Goal: Task Accomplishment & Management: Manage account settings

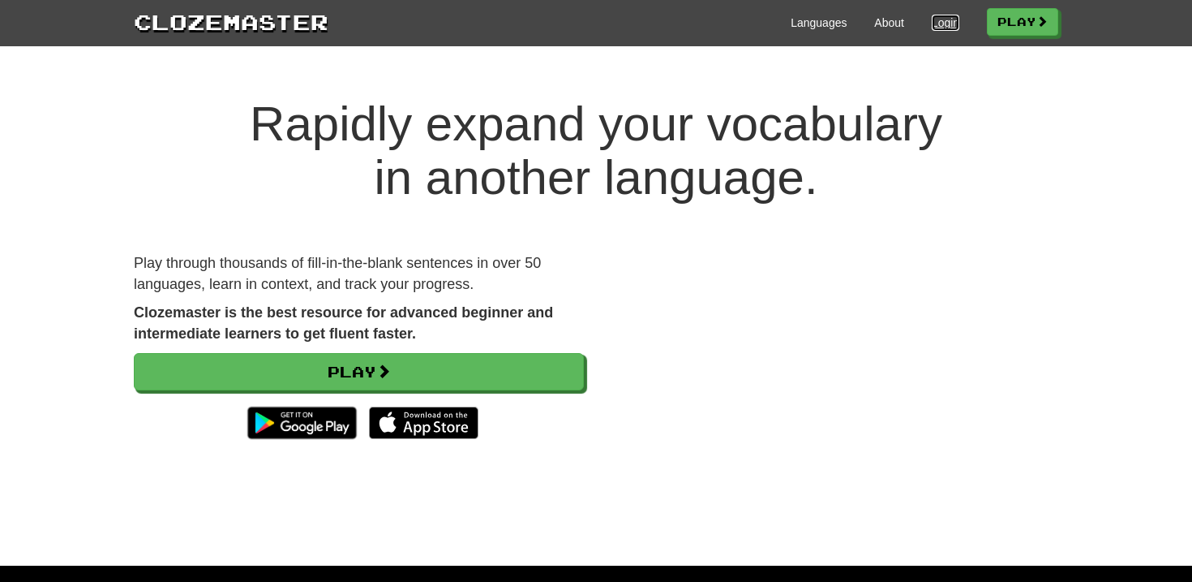
click at [940, 20] on link "Login" at bounding box center [946, 23] width 28 height 16
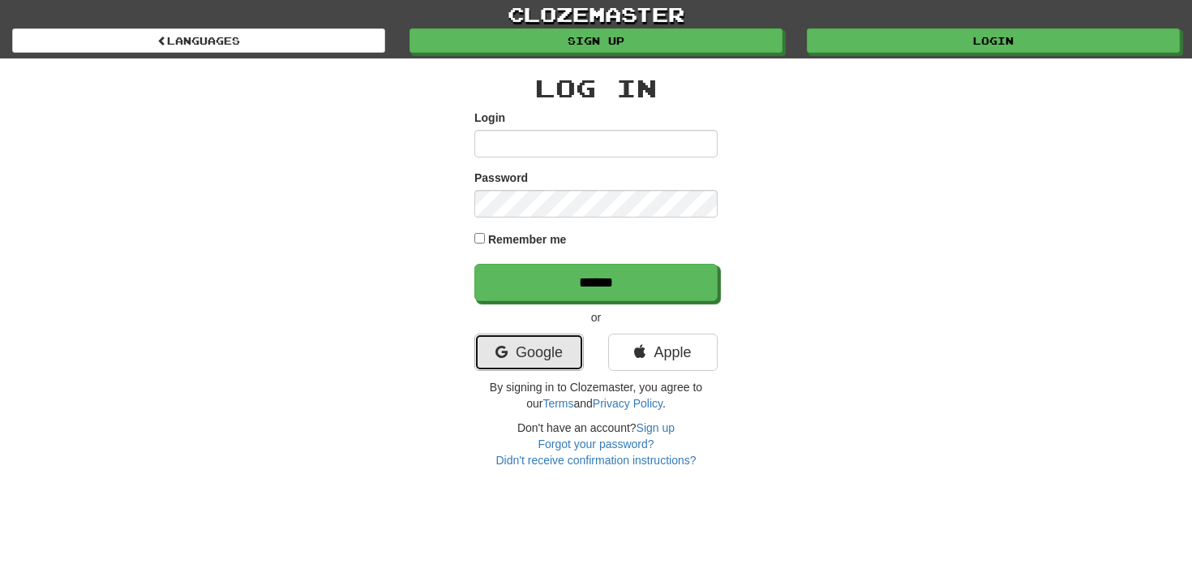
click at [513, 341] on link "Google" at bounding box center [530, 351] width 110 height 37
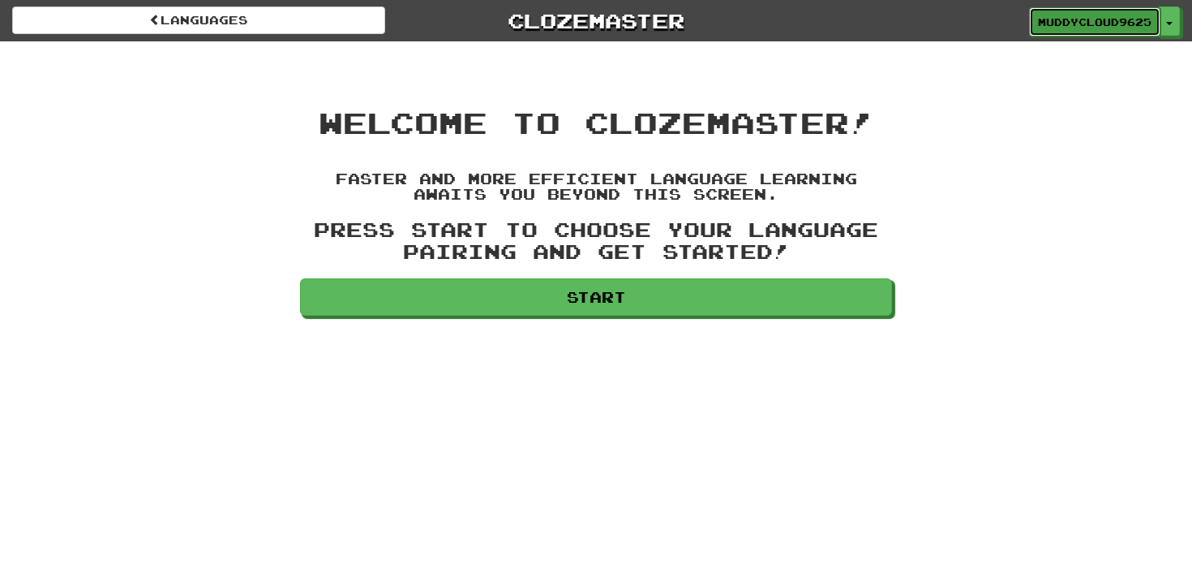
click at [1110, 24] on span "MuddyCloud9625" at bounding box center [1095, 22] width 114 height 15
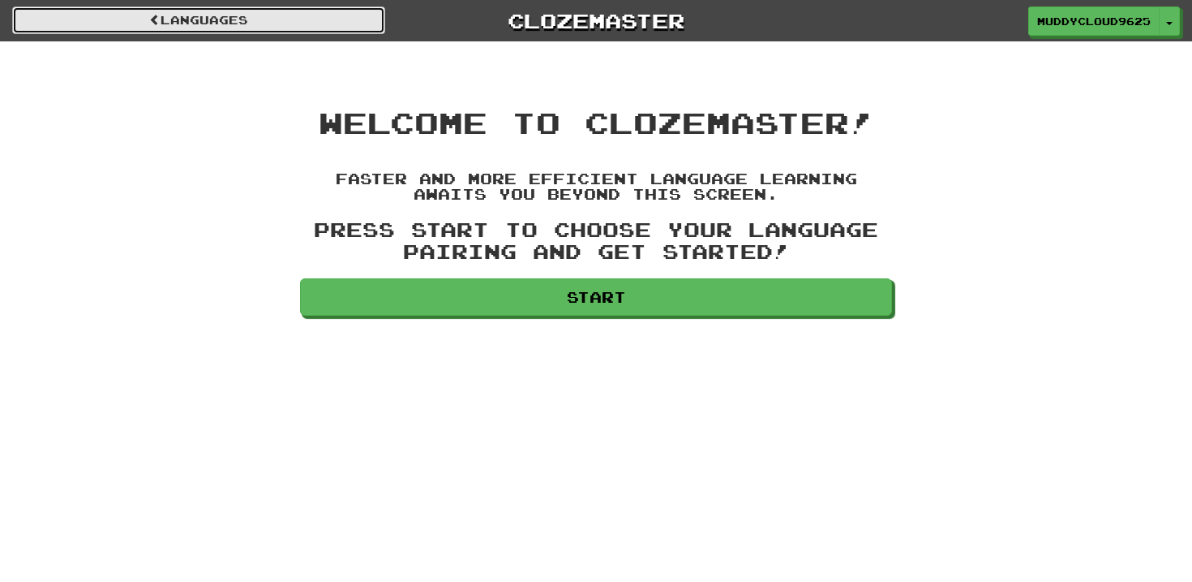
click at [269, 32] on link "Languages" at bounding box center [198, 20] width 373 height 28
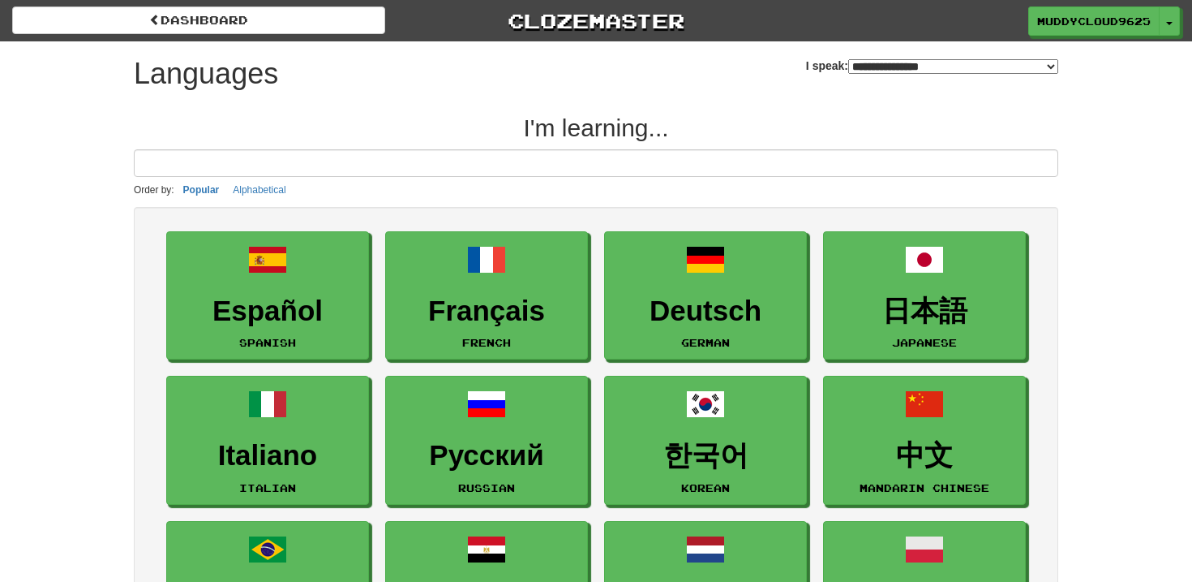
select select "*******"
click at [1142, 22] on span "MuddyCloud9625" at bounding box center [1095, 22] width 114 height 15
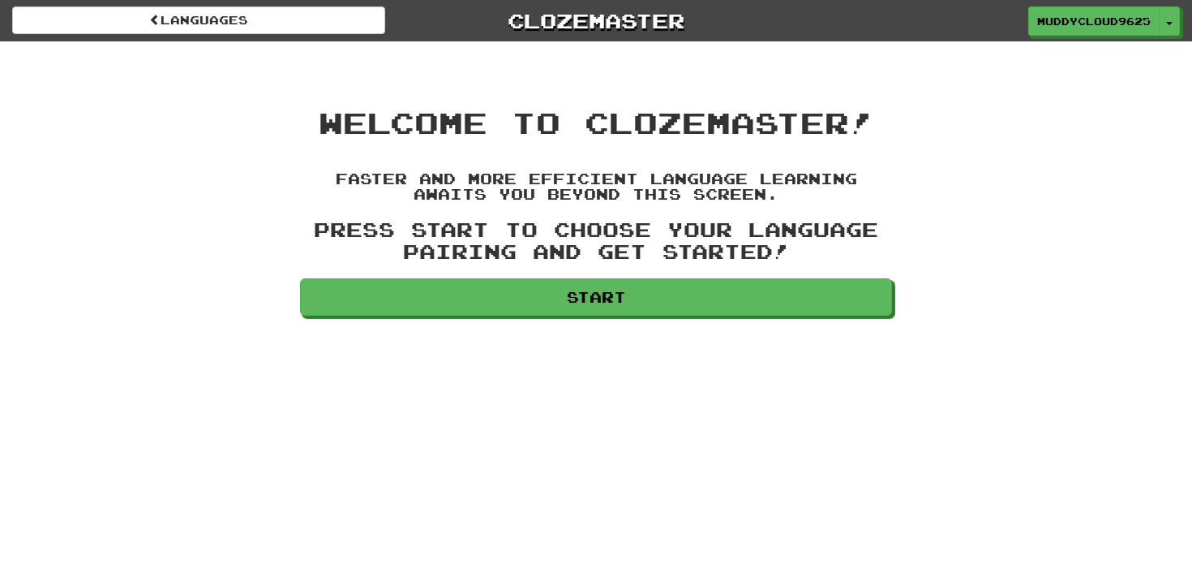
click at [1181, 22] on div "MuddyCloud9625 Toggle Dropdown Dashboard Leaderboard Activity Feed Notification…" at bounding box center [993, 20] width 397 height 29
click at [1170, 23] on span "button" at bounding box center [1170, 24] width 6 height 3
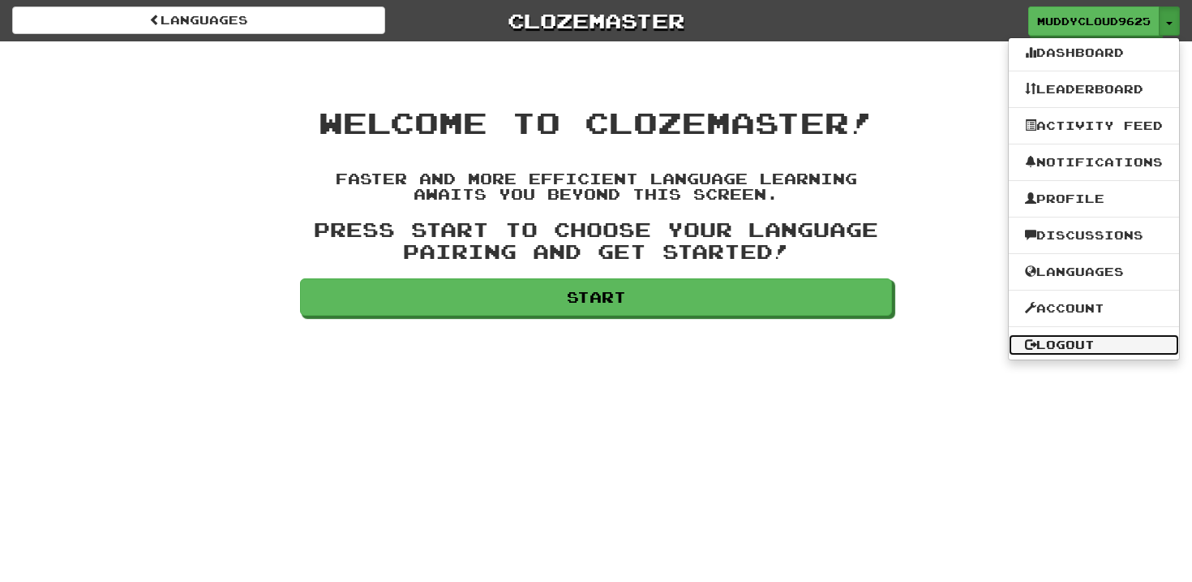
click at [1068, 344] on link "Logout" at bounding box center [1094, 344] width 170 height 21
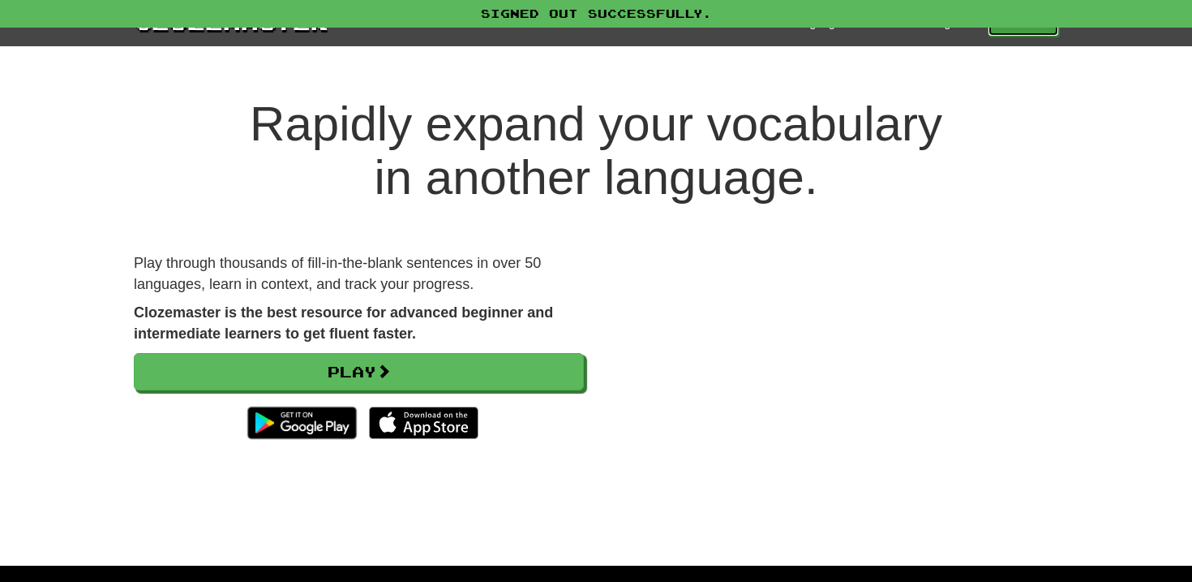
click at [1010, 33] on link "Play" at bounding box center [1023, 23] width 71 height 28
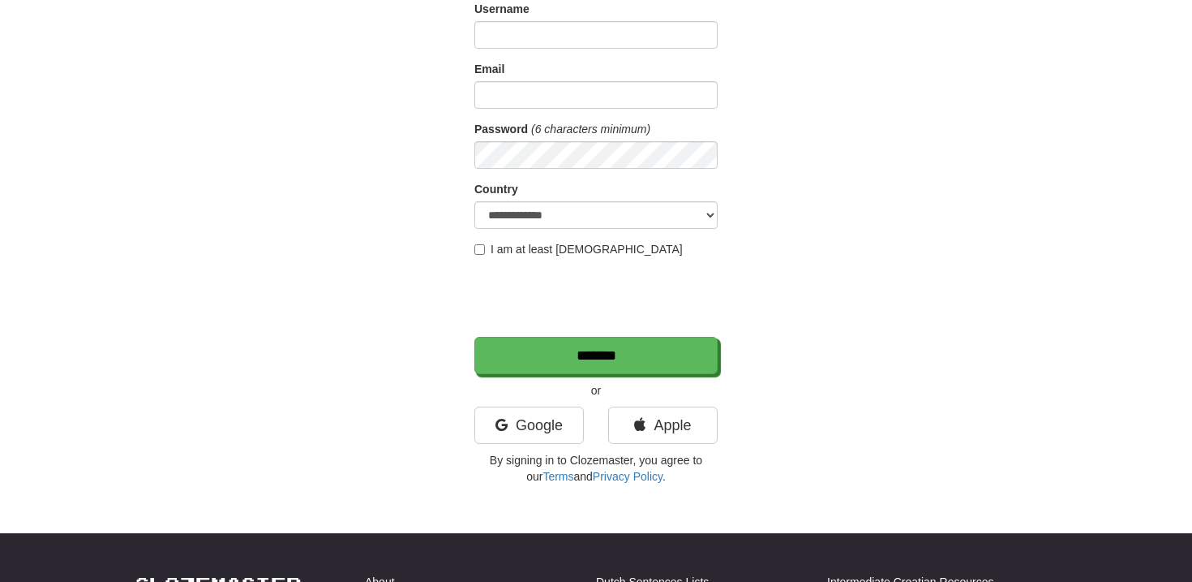
scroll to position [160, 0]
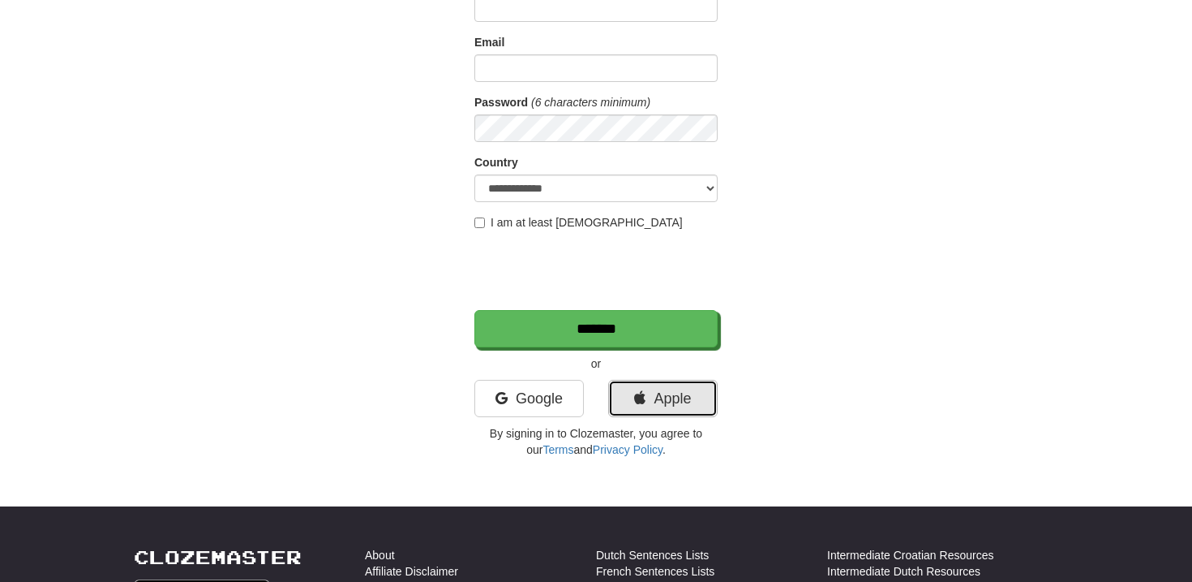
click at [672, 415] on link "Apple" at bounding box center [663, 398] width 110 height 37
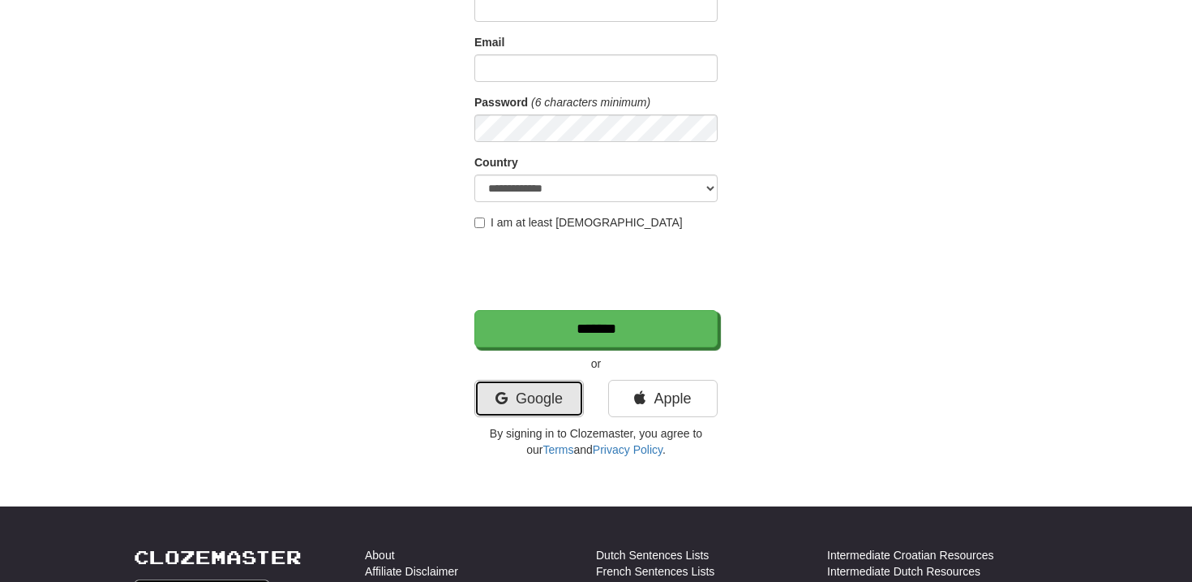
click at [559, 410] on link "Google" at bounding box center [530, 398] width 110 height 37
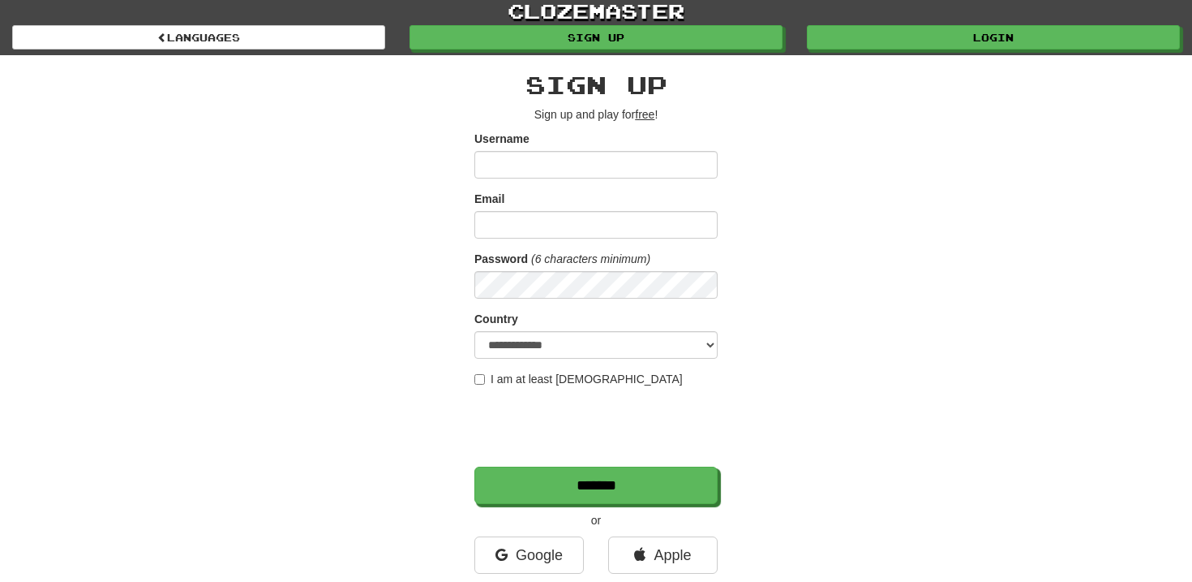
scroll to position [0, 0]
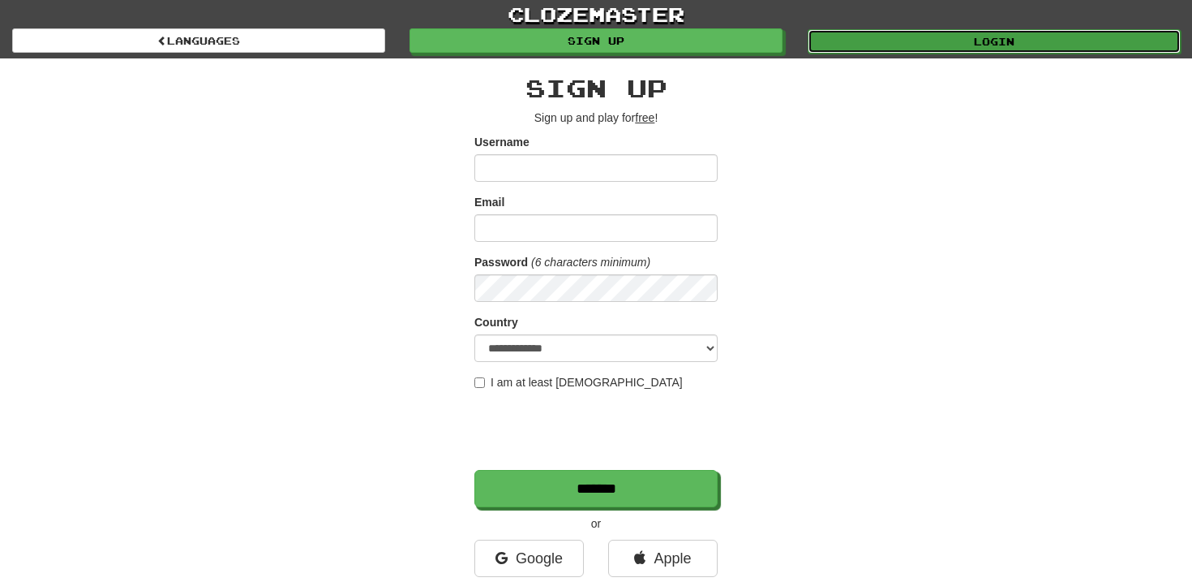
click at [969, 49] on link "Login" at bounding box center [994, 41] width 373 height 24
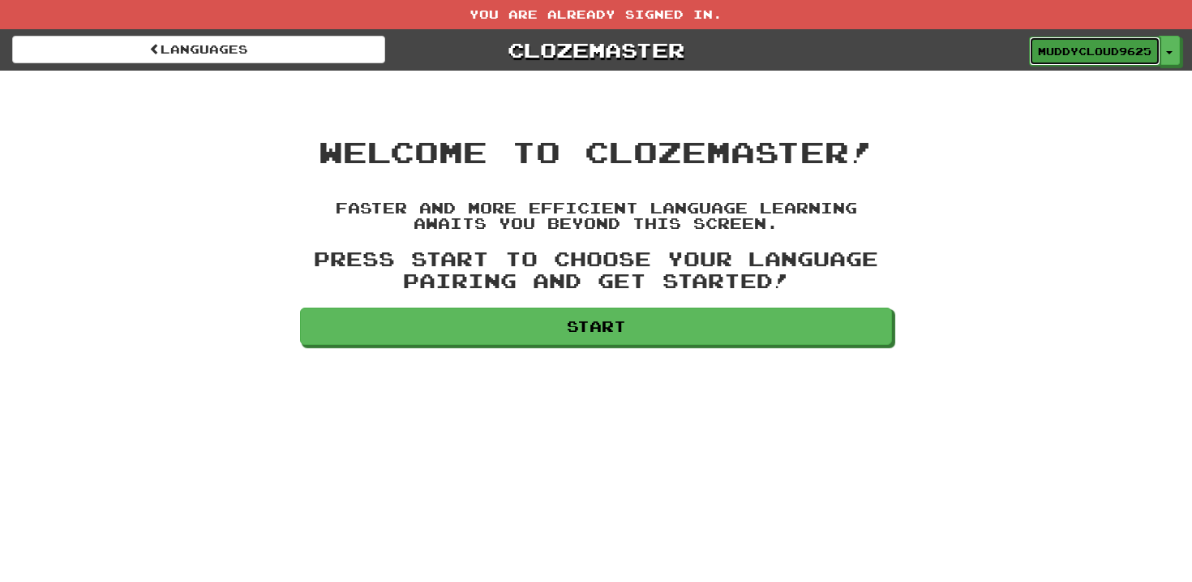
click at [1122, 53] on span "MuddyCloud9625" at bounding box center [1095, 51] width 114 height 15
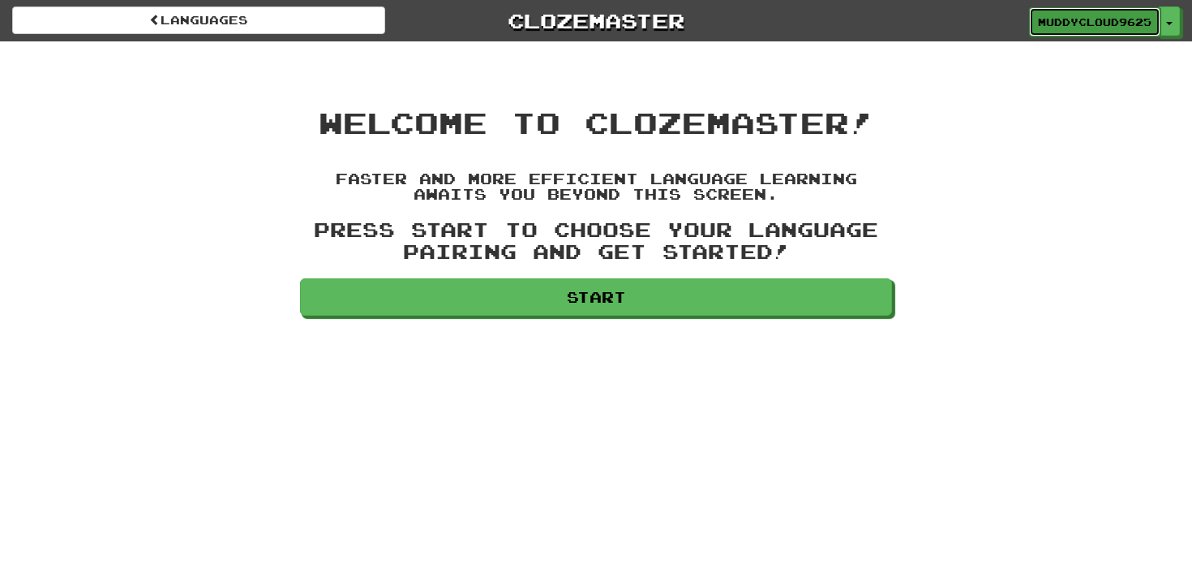
click at [1117, 32] on link "MuddyCloud9625" at bounding box center [1094, 21] width 131 height 29
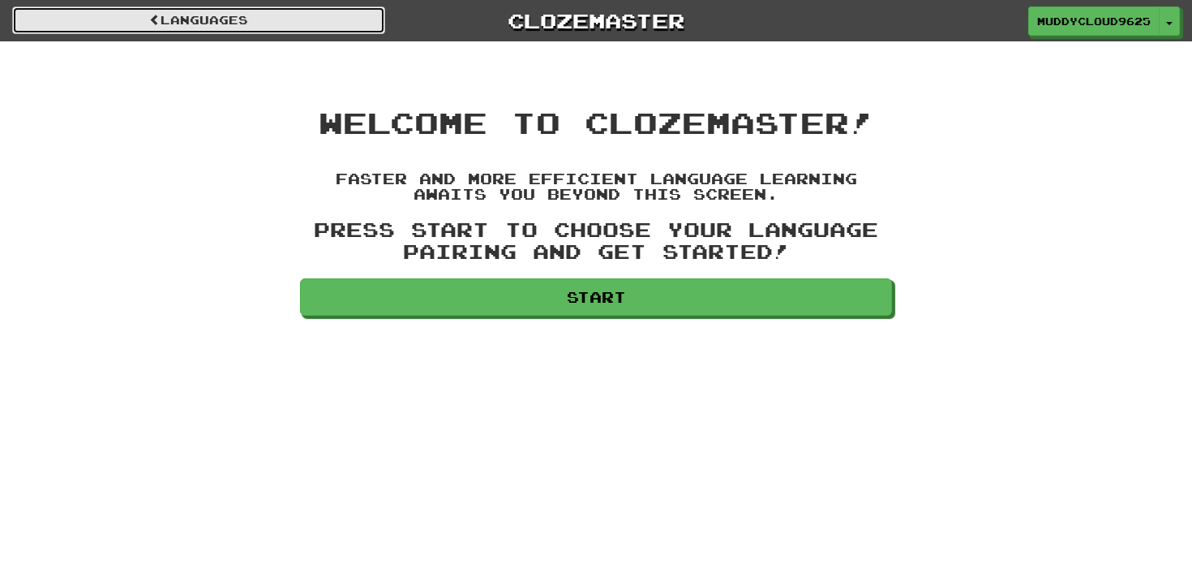
click at [191, 17] on link "Languages" at bounding box center [198, 20] width 373 height 28
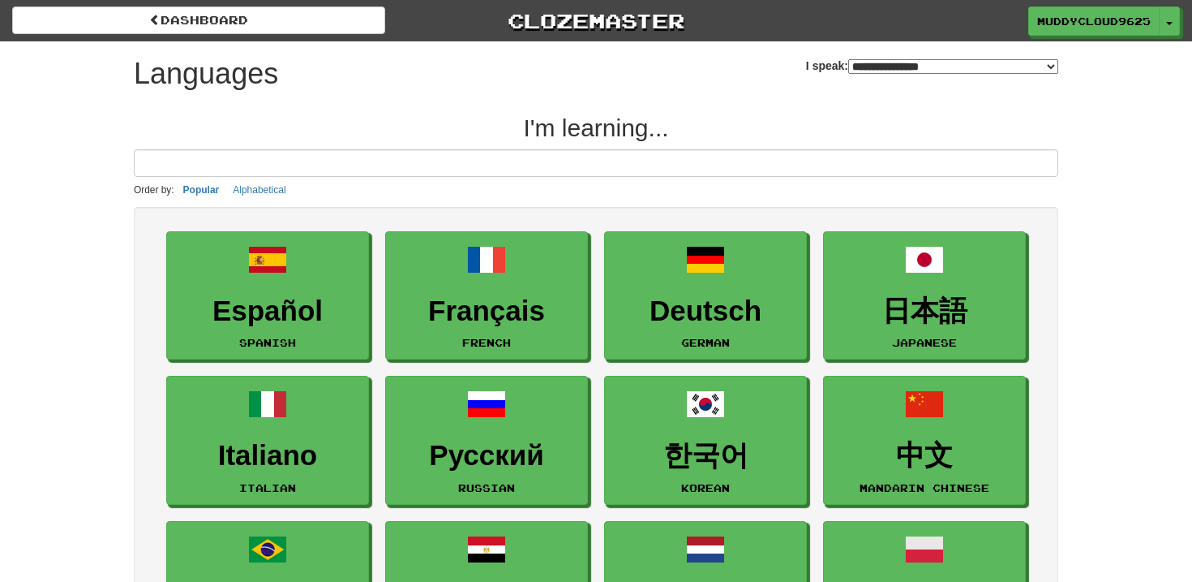
select select "*******"
click at [1177, 22] on button "Toggle Dropdown" at bounding box center [1170, 21] width 21 height 29
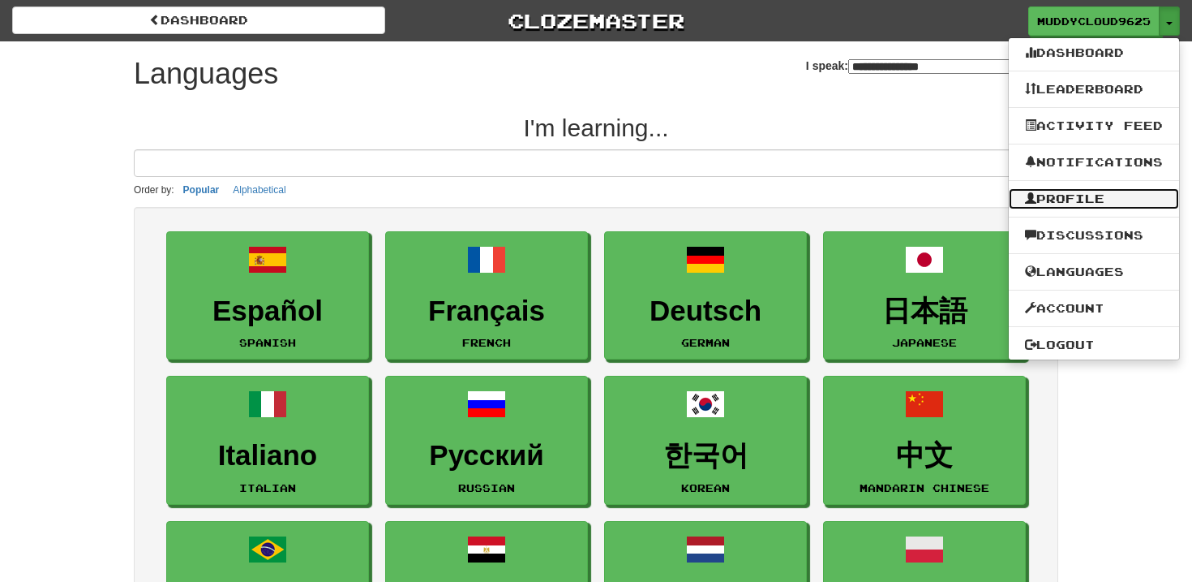
click at [1091, 199] on link "Profile" at bounding box center [1094, 198] width 170 height 21
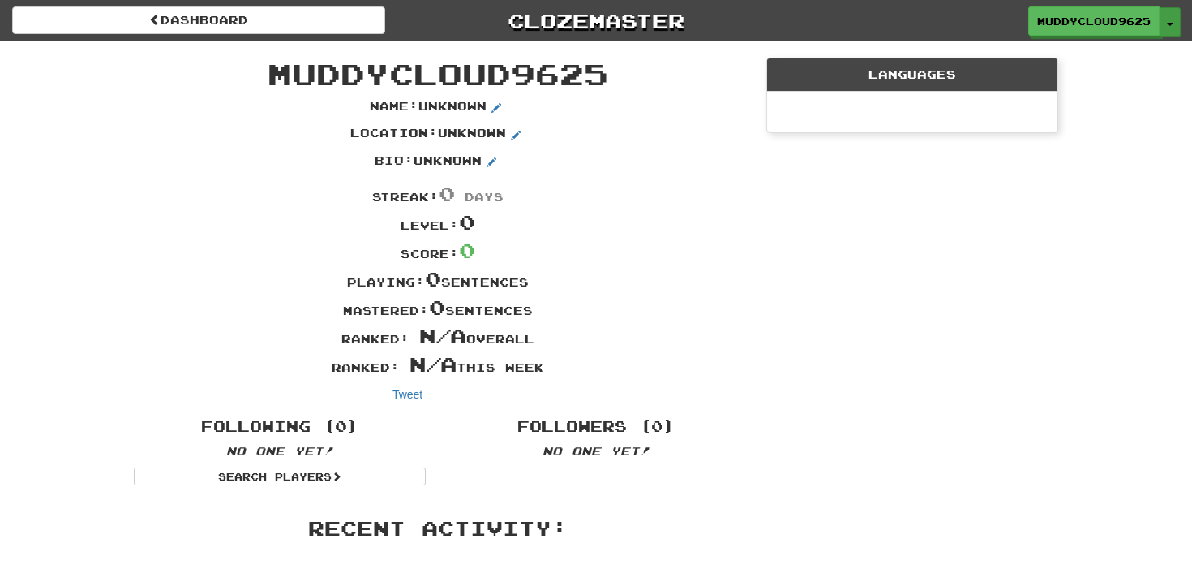
click at [1176, 28] on button "Toggle Dropdown" at bounding box center [1170, 21] width 21 height 29
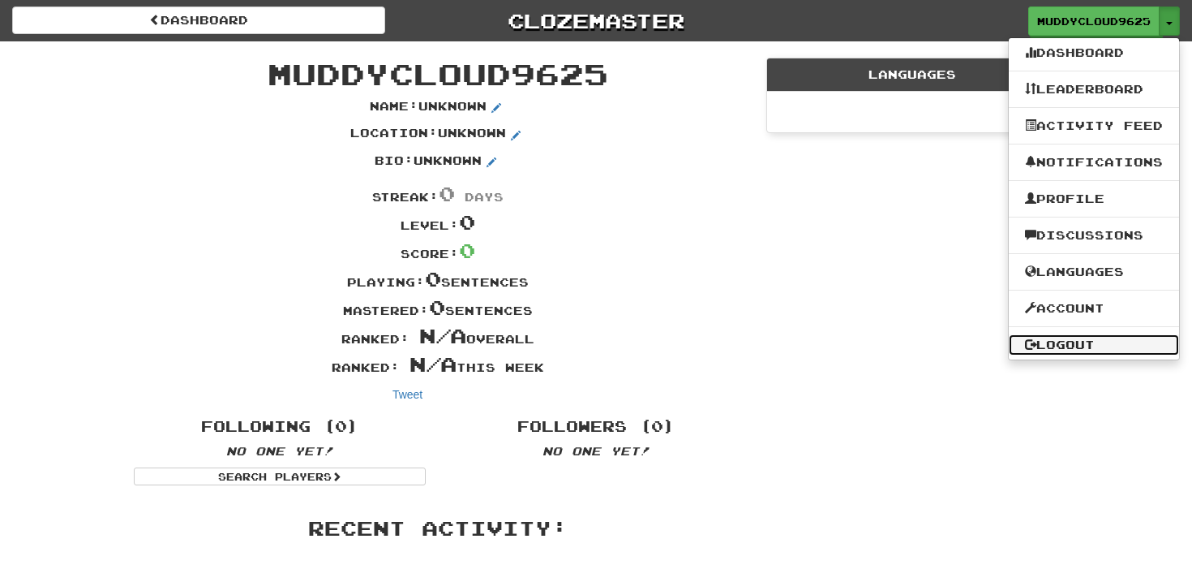
click at [1079, 348] on link "Logout" at bounding box center [1094, 344] width 170 height 21
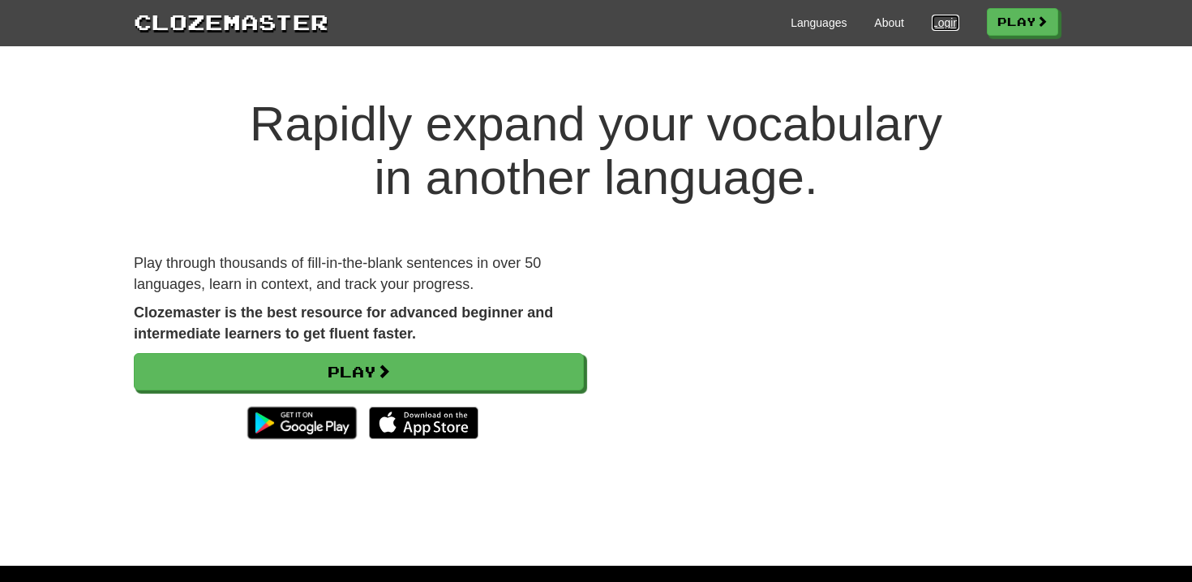
click at [948, 26] on link "Login" at bounding box center [946, 23] width 28 height 16
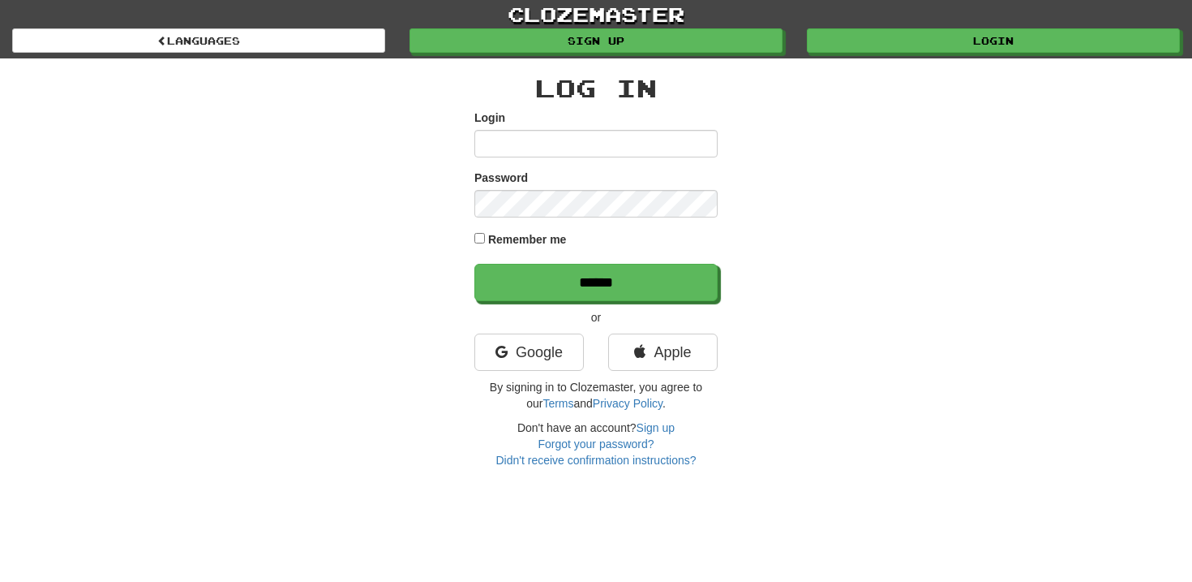
click at [903, 154] on div "Log In Login Password Remember me ****** or Google Apple By signing in to Cloze…" at bounding box center [596, 263] width 949 height 410
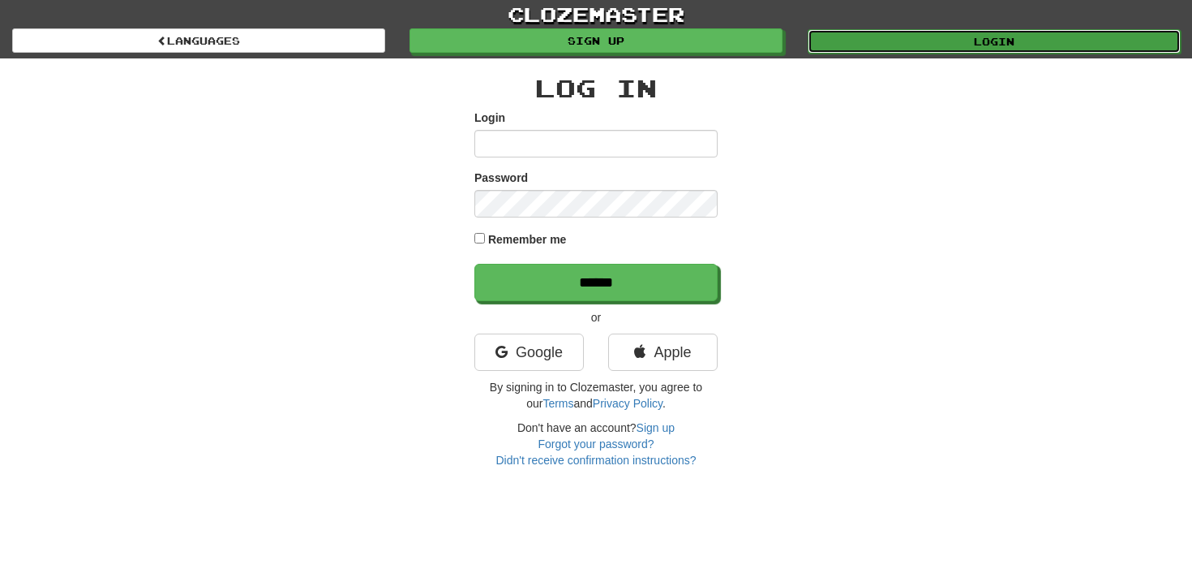
click at [915, 45] on link "Login" at bounding box center [994, 41] width 373 height 24
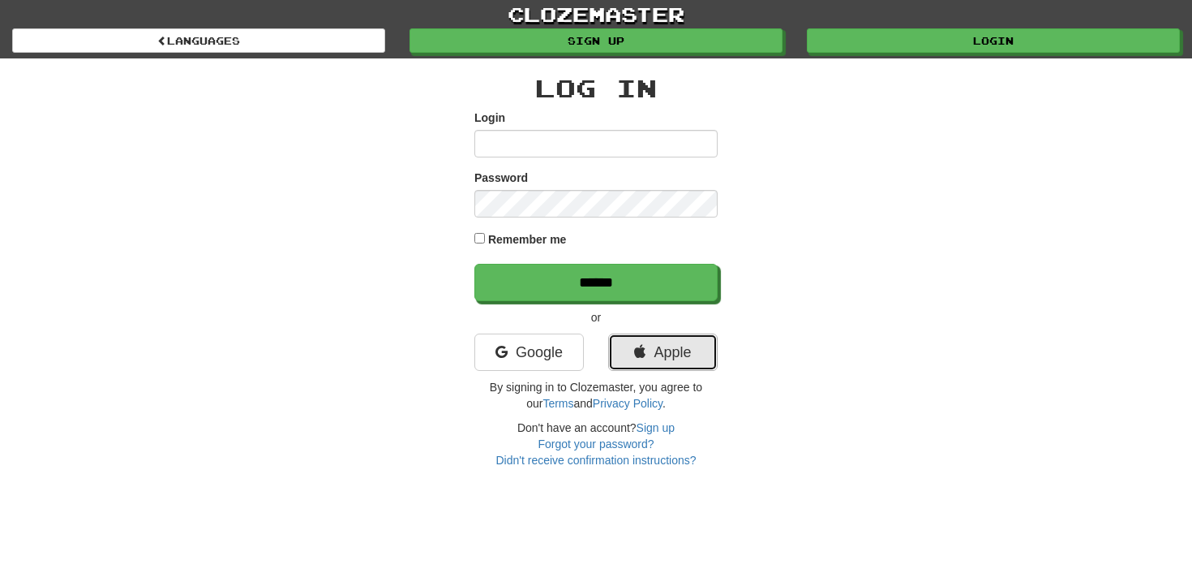
click at [665, 362] on link "Apple" at bounding box center [663, 351] width 110 height 37
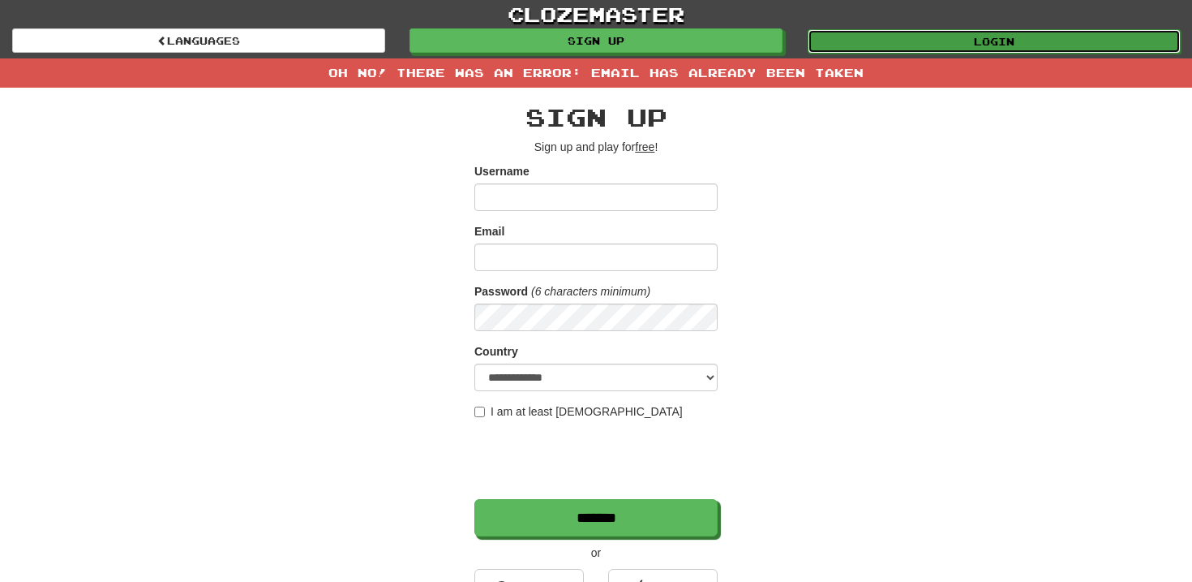
click at [990, 48] on link "Login" at bounding box center [994, 41] width 373 height 24
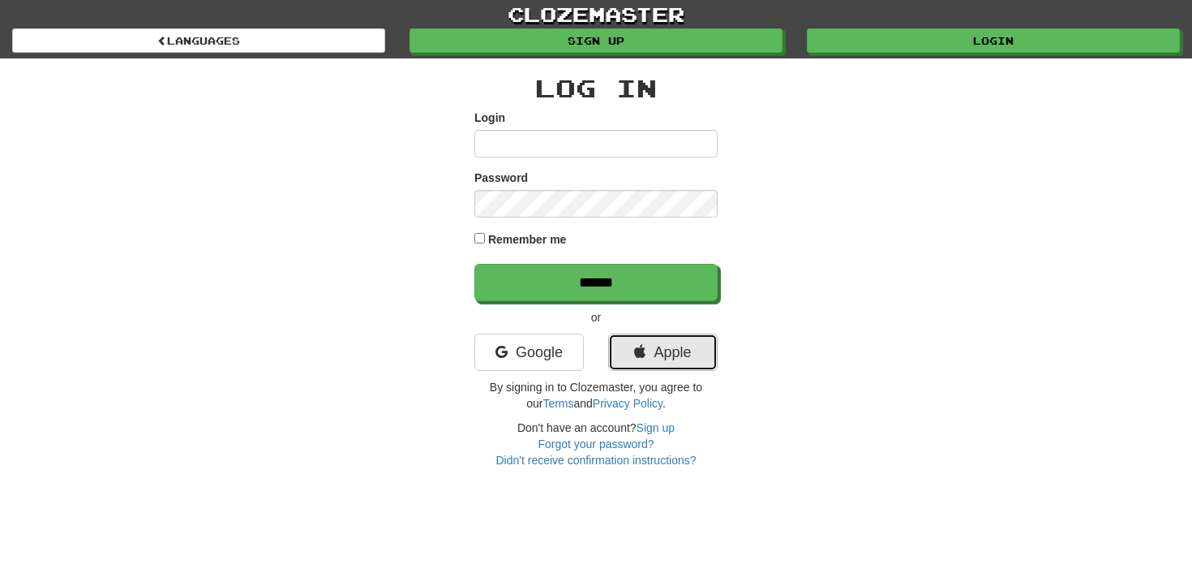
click at [681, 337] on link "Apple" at bounding box center [663, 351] width 110 height 37
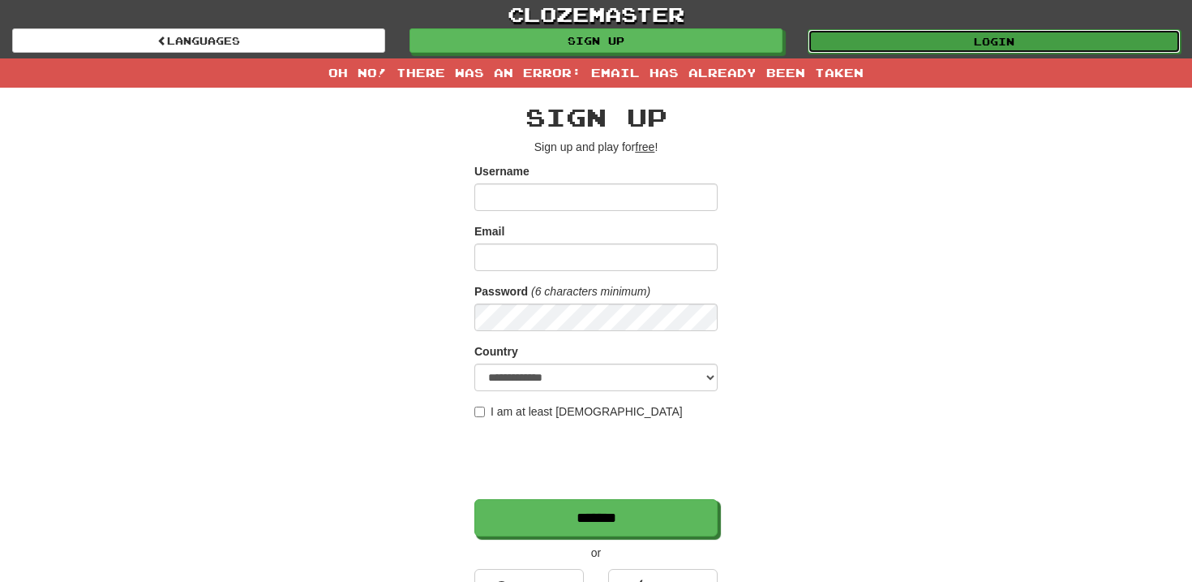
click at [935, 36] on link "Login" at bounding box center [994, 41] width 373 height 24
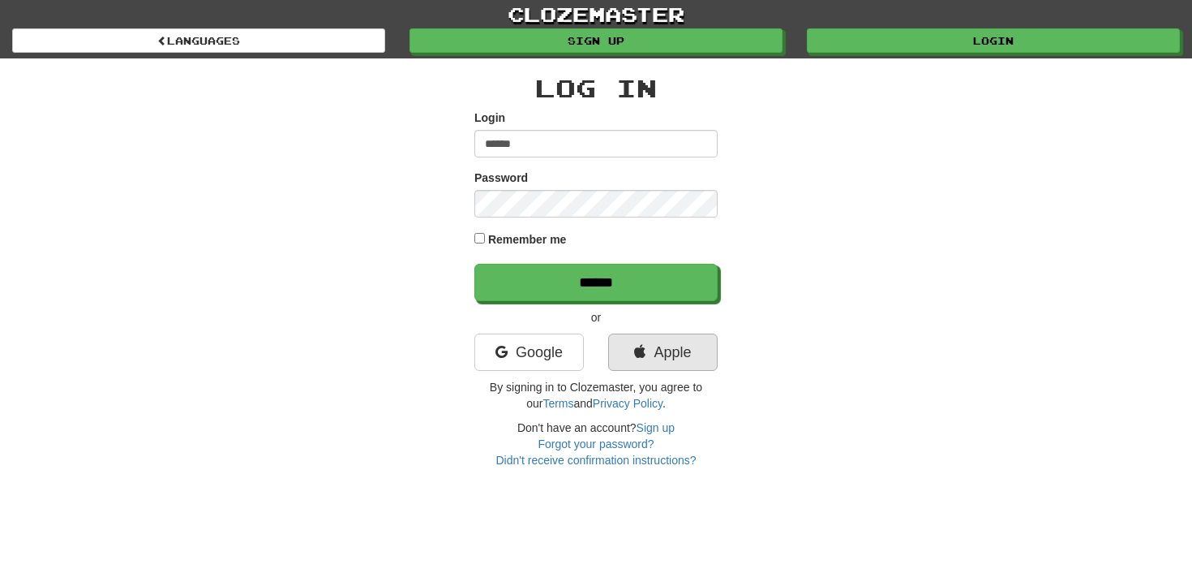
type input "******"
click at [669, 363] on link "Apple" at bounding box center [663, 351] width 110 height 37
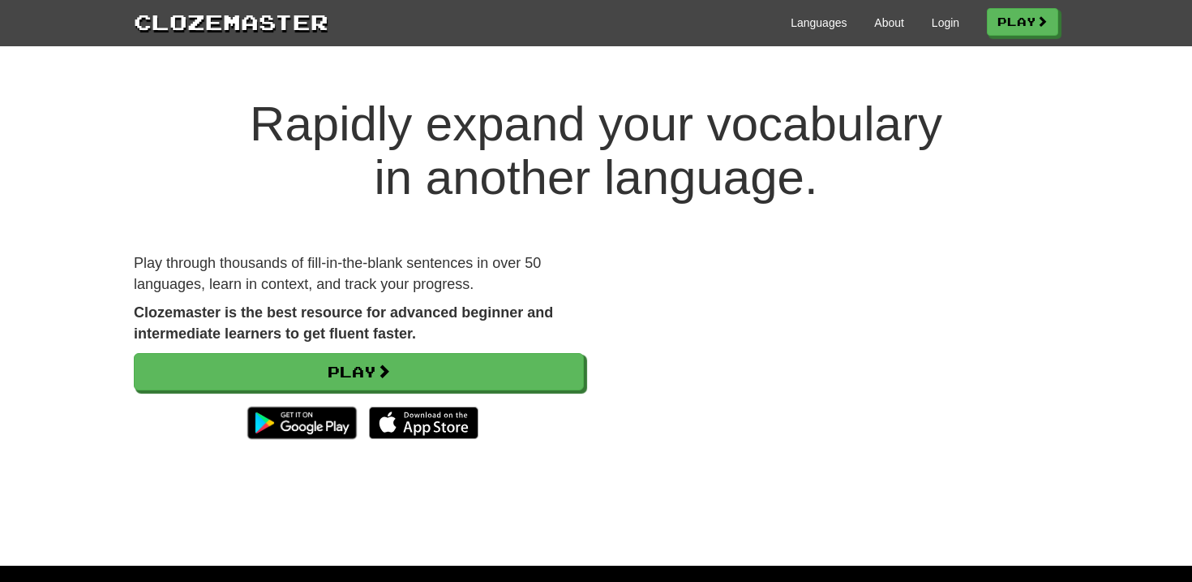
click at [945, 37] on div "Clozemaster Languages About Login Play" at bounding box center [596, 23] width 1192 height 46
click at [947, 34] on div "Languages About Login Play" at bounding box center [694, 21] width 730 height 30
click at [941, 27] on link "Login" at bounding box center [946, 23] width 28 height 16
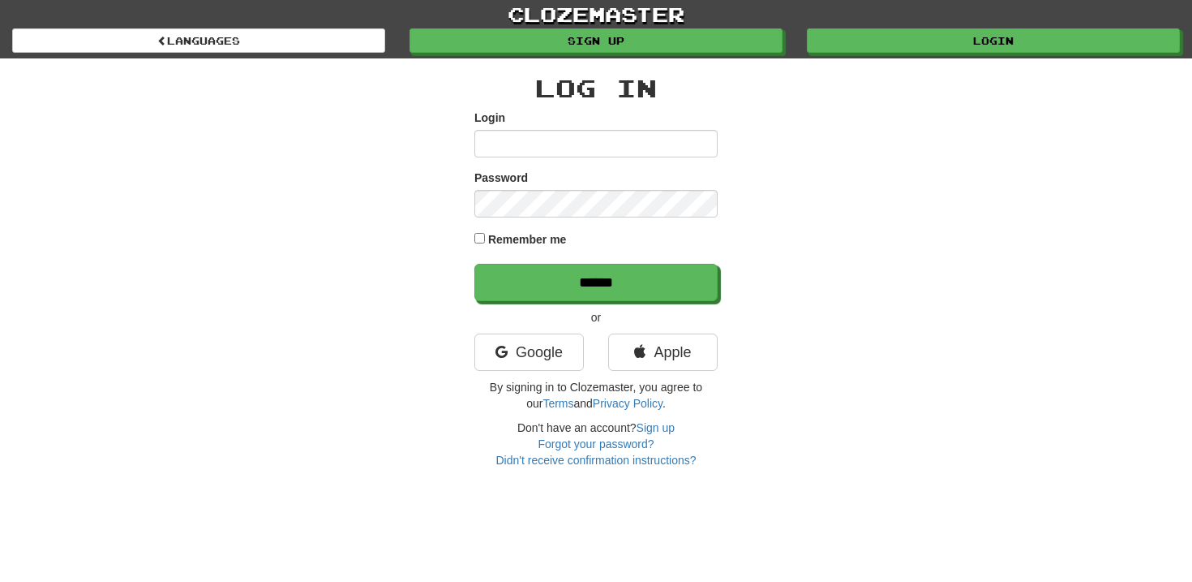
click at [642, 142] on input "Login" at bounding box center [596, 144] width 243 height 28
click at [827, 158] on div "Log In Login Password Remember me ****** or Google Apple By signing in to Cloze…" at bounding box center [596, 263] width 949 height 410
click at [548, 354] on link "Google" at bounding box center [530, 351] width 110 height 37
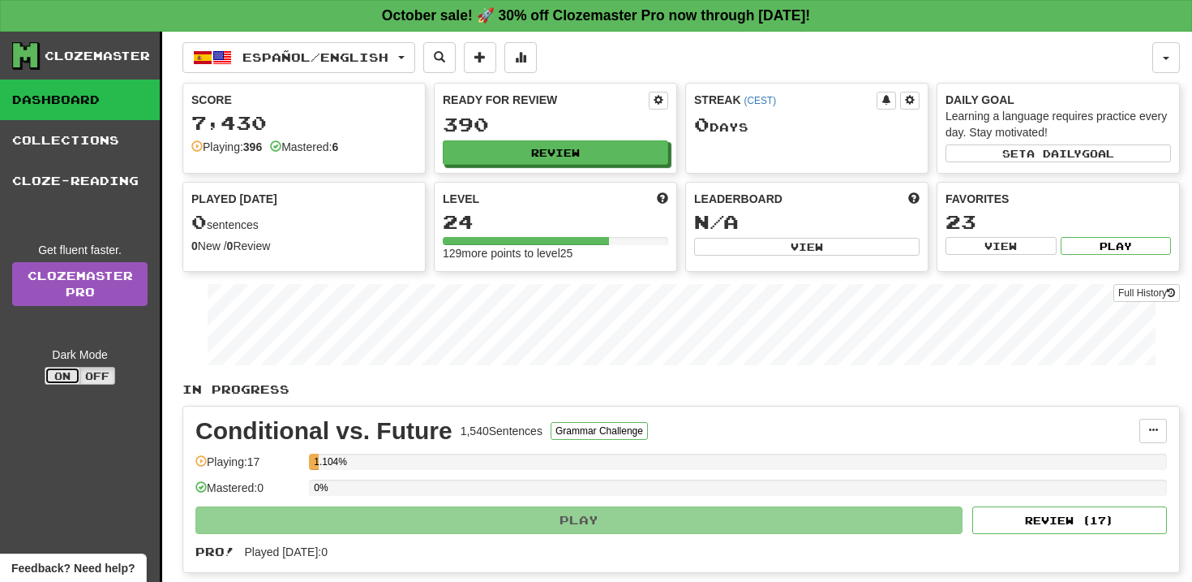
click at [62, 368] on button "On" at bounding box center [63, 376] width 36 height 18
